Goal: Transaction & Acquisition: Book appointment/travel/reservation

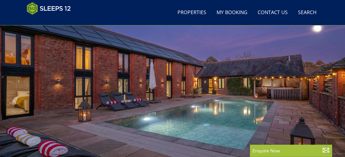
scroll to position [45, 0]
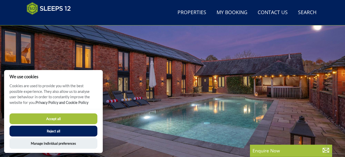
click at [40, 116] on button "Accept all" at bounding box center [54, 119] width 88 height 11
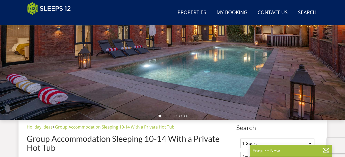
scroll to position [128, 0]
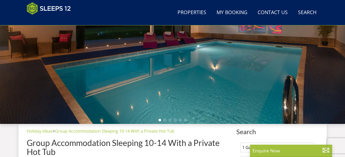
scroll to position [61, 0]
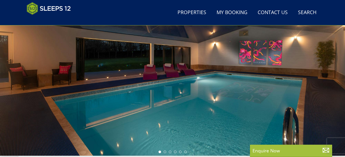
click at [200, 87] on div at bounding box center [172, 66] width 345 height 180
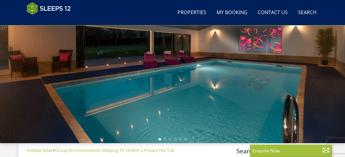
scroll to position [73, 0]
click at [164, 138] on div at bounding box center [172, 53] width 345 height 180
click at [165, 139] on li at bounding box center [165, 139] width 3 height 3
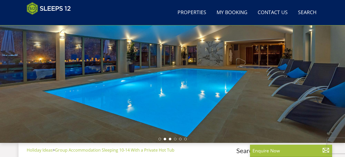
click at [170, 138] on li at bounding box center [170, 139] width 3 height 3
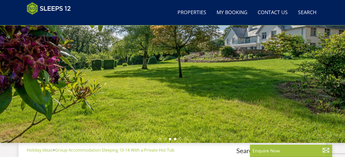
click at [175, 139] on li at bounding box center [175, 139] width 3 height 3
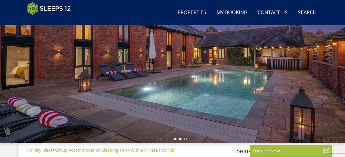
click at [180, 139] on li at bounding box center [180, 139] width 3 height 3
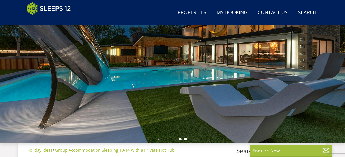
click at [184, 139] on li at bounding box center [185, 139] width 3 height 3
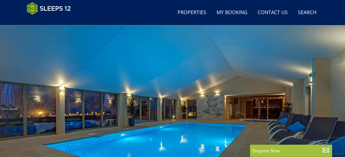
scroll to position [0, 0]
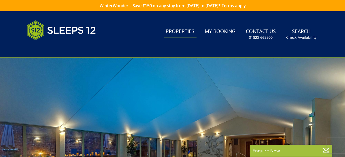
click at [184, 27] on link "Properties" at bounding box center [180, 32] width 33 height 12
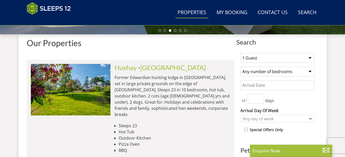
scroll to position [182, 0]
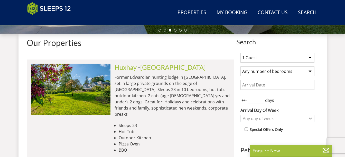
click at [259, 58] on select "1 Guest 2 Guests 3 Guests 4 Guests 5 Guests 6 Guests 7 Guests 8 Guests 9 Guests…" at bounding box center [278, 58] width 74 height 10
select select "14"
click at [241, 53] on select "1 Guest 2 Guests 3 Guests 4 Guests 5 Guests 6 Guests 7 Guests 8 Guests 9 Guests…" at bounding box center [278, 58] width 74 height 10
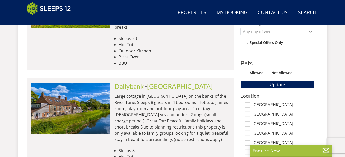
scroll to position [270, 0]
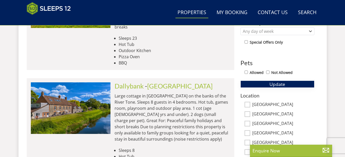
click at [291, 82] on button "Update" at bounding box center [278, 84] width 74 height 7
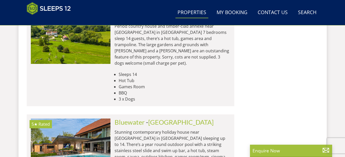
scroll to position [1201, 0]
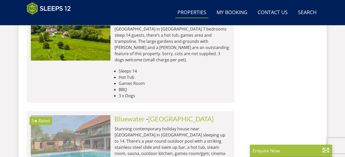
click at [84, 115] on img at bounding box center [71, 140] width 80 height 51
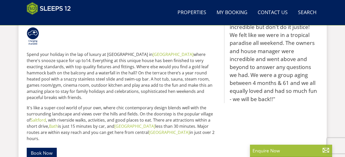
scroll to position [241, 0]
click at [42, 148] on link "Book Now" at bounding box center [42, 153] width 30 height 10
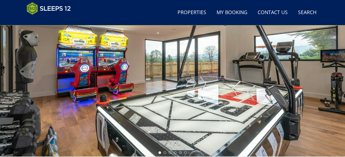
scroll to position [60, 0]
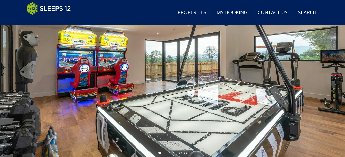
click at [336, 86] on div at bounding box center [172, 67] width 345 height 180
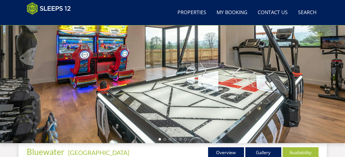
scroll to position [73, 0]
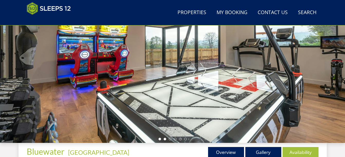
click at [165, 140] on li at bounding box center [165, 139] width 3 height 3
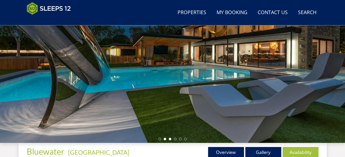
click at [169, 139] on li at bounding box center [170, 139] width 3 height 3
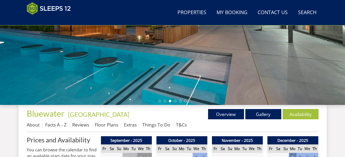
scroll to position [137, 0]
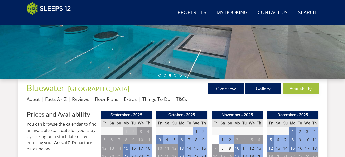
click at [290, 90] on link "Availability" at bounding box center [301, 89] width 36 height 10
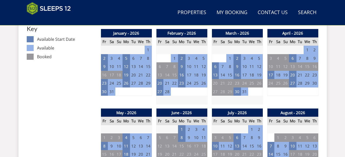
scroll to position [304, 0]
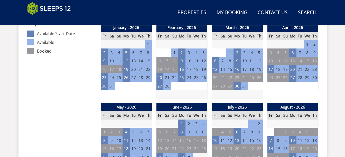
click at [315, 79] on td "30" at bounding box center [314, 77] width 7 height 8
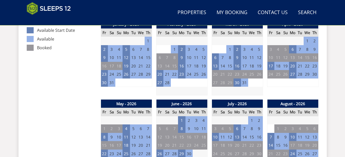
scroll to position [308, 0]
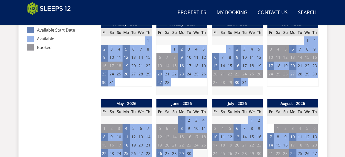
click at [290, 76] on td "27" at bounding box center [292, 74] width 7 height 8
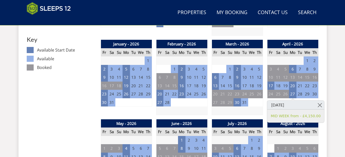
scroll to position [285, 0]
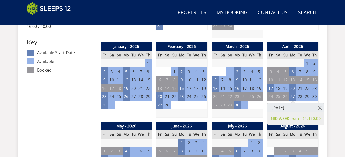
click at [299, 95] on td "28" at bounding box center [300, 97] width 7 height 8
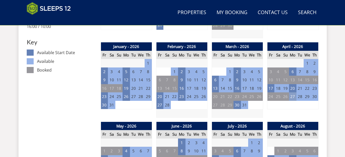
click at [293, 98] on td "27" at bounding box center [292, 97] width 7 height 8
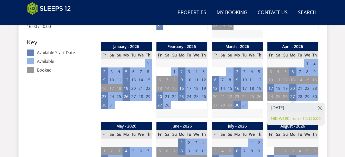
click at [291, 119] on link "MID WEEK from - £4,150.00" at bounding box center [296, 118] width 50 height 5
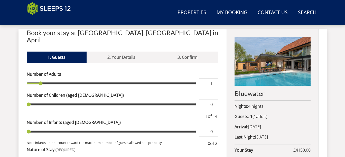
scroll to position [192, 0]
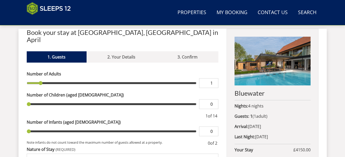
type input "2"
type input "3"
type input "4"
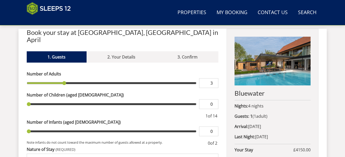
type input "4"
type input "5"
type input "6"
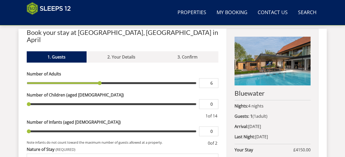
type input "7"
type input "8"
type input "9"
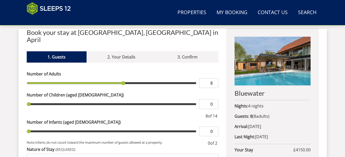
type input "9"
type input "10"
type input "11"
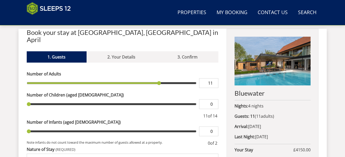
type input "12"
type input "13"
type input "14"
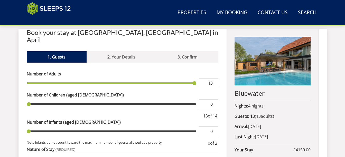
type input "14"
drag, startPoint x: 41, startPoint y: 76, endPoint x: 199, endPoint y: 77, distance: 157.8
type input "14"
click at [197, 78] on input "range" at bounding box center [112, 83] width 170 height 10
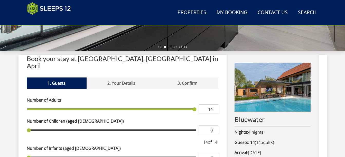
scroll to position [165, 0]
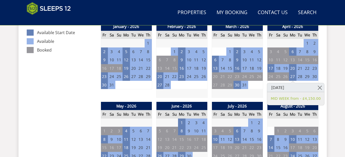
scroll to position [305, 0]
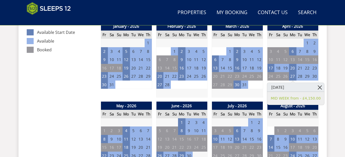
click at [315, 86] on link at bounding box center [319, 87] width 9 height 9
click at [315, 89] on link at bounding box center [319, 87] width 9 height 9
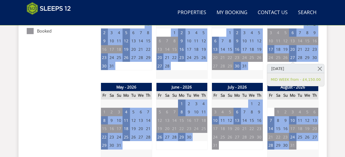
scroll to position [324, 0]
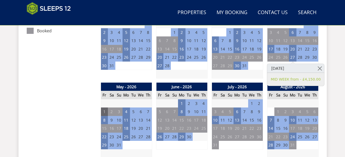
click at [104, 112] on td "1" at bounding box center [104, 112] width 7 height 8
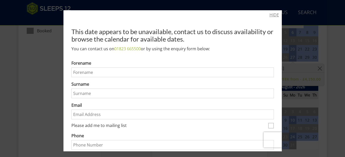
click at [272, 12] on link "HIDE" at bounding box center [275, 15] width 10 height 6
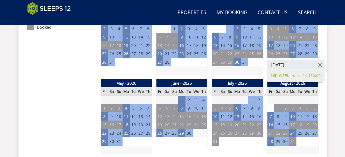
scroll to position [329, 0]
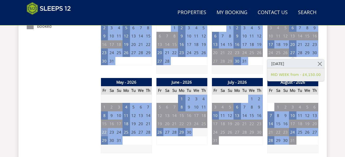
click at [105, 131] on td "22" at bounding box center [104, 132] width 7 height 8
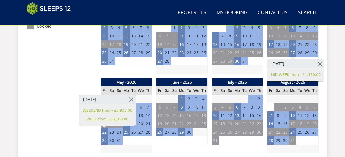
click at [120, 112] on link "WEEKEND from - £5,950.00" at bounding box center [108, 110] width 50 height 5
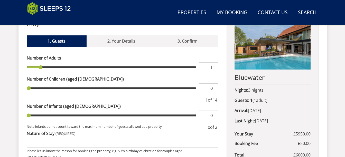
scroll to position [208, 0]
type input "2"
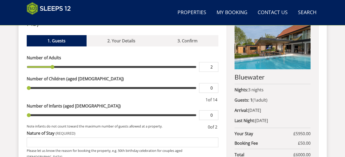
type input "3"
type input "4"
type input "6"
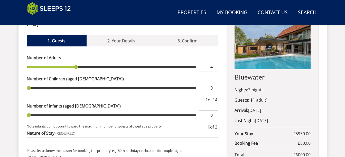
type input "6"
type input "9"
type input "11"
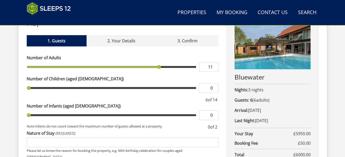
type input "14"
drag, startPoint x: 42, startPoint y: 61, endPoint x: 332, endPoint y: 53, distance: 290.7
type input "14"
click at [197, 62] on input "range" at bounding box center [112, 67] width 170 height 10
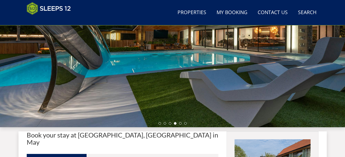
scroll to position [89, 0]
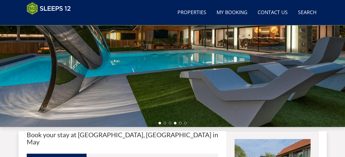
click at [159, 123] on li at bounding box center [160, 123] width 3 height 3
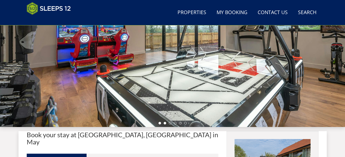
click at [165, 124] on li at bounding box center [165, 123] width 3 height 3
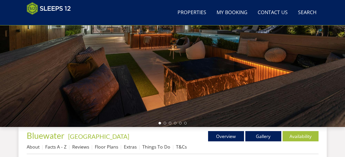
scroll to position [329, 0]
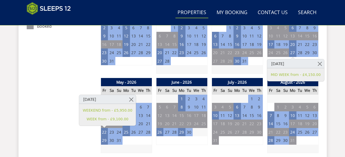
click at [199, 12] on link "Properties" at bounding box center [191, 13] width 33 height 12
select select "14"
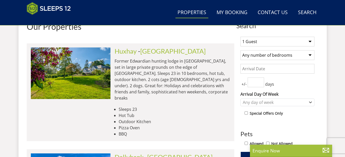
scroll to position [202, 0]
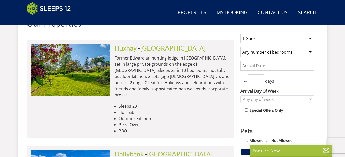
click at [271, 40] on select "1 Guest 2 Guests 3 Guests 4 Guests 5 Guests 6 Guests 7 Guests 8 Guests 9 Guests…" at bounding box center [278, 39] width 74 height 10
select select "14"
click at [241, 34] on select "1 Guest 2 Guests 3 Guests 4 Guests 5 Guests 6 Guests 7 Guests 8 Guests 9 Guests…" at bounding box center [278, 39] width 74 height 10
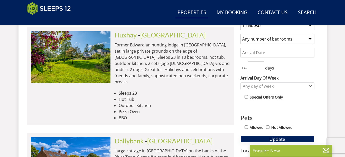
click at [261, 139] on button "Update" at bounding box center [278, 139] width 74 height 7
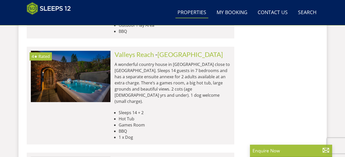
scroll to position [0, 2552]
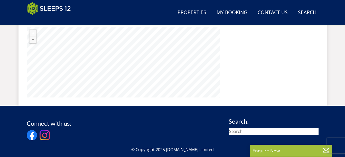
scroll to position [423, 0]
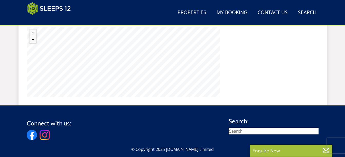
select select "14"
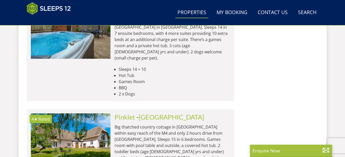
scroll to position [2177, 0]
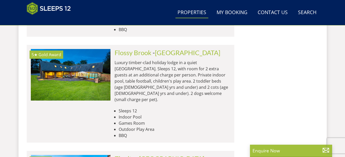
scroll to position [3287, 0]
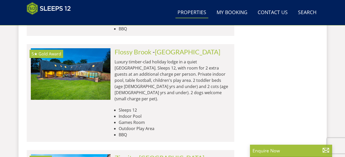
drag, startPoint x: 134, startPoint y: 88, endPoint x: 127, endPoint y: 87, distance: 7.1
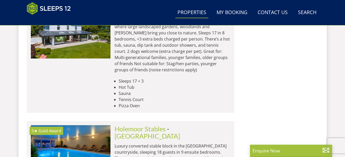
scroll to position [4322, 0]
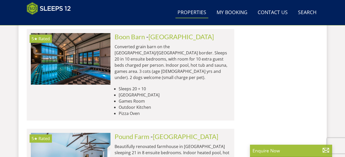
scroll to position [6413, 0]
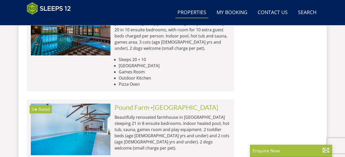
scroll to position [0, 473]
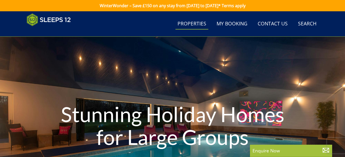
select select "14"
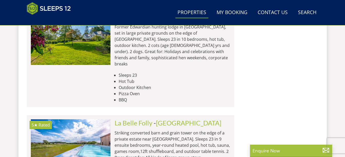
scroll to position [0, 2313]
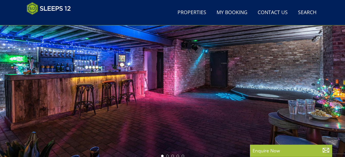
scroll to position [73, 0]
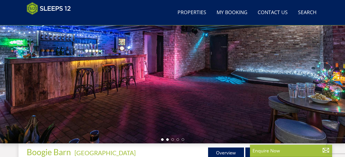
click at [168, 140] on li at bounding box center [167, 139] width 3 height 3
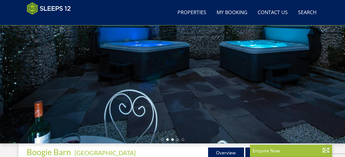
click at [173, 139] on li at bounding box center [172, 139] width 3 height 3
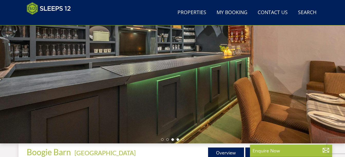
click at [177, 139] on li at bounding box center [178, 139] width 3 height 3
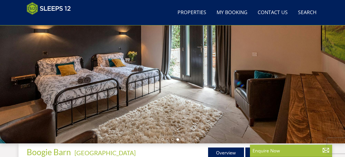
click at [184, 139] on div at bounding box center [172, 54] width 345 height 180
click at [183, 139] on li at bounding box center [183, 139] width 3 height 3
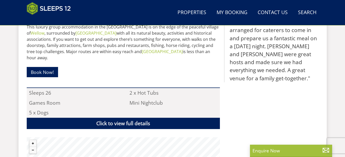
scroll to position [298, 0]
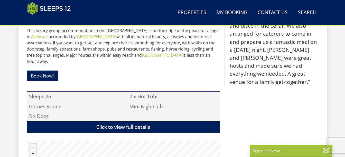
select select "14"
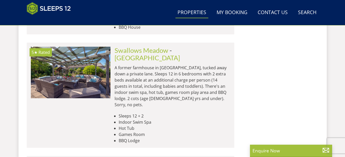
scroll to position [2922, 0]
